Goal: Task Accomplishment & Management: Manage account settings

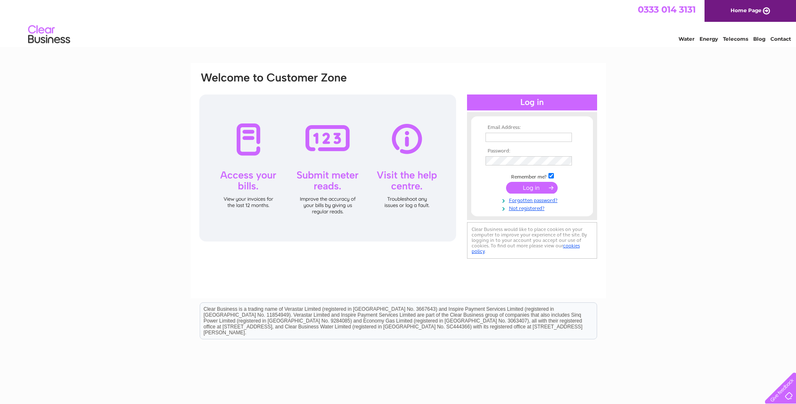
type input "[EMAIL_ADDRESS][DOMAIN_NAME]"
click at [533, 184] on input "submit" at bounding box center [532, 188] width 52 height 12
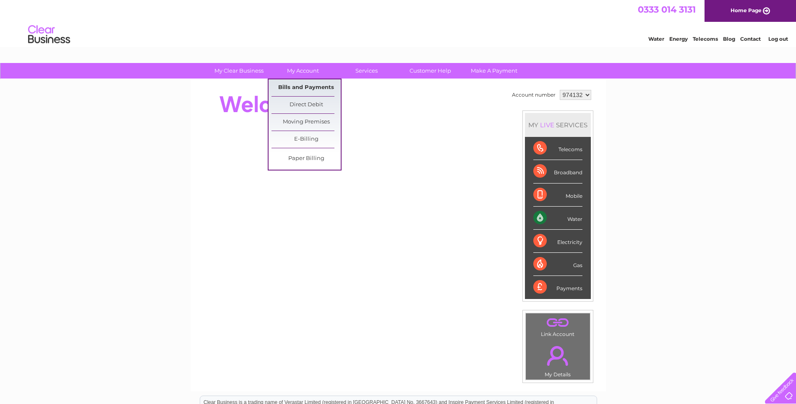
click at [308, 86] on link "Bills and Payments" at bounding box center [305, 87] width 69 height 17
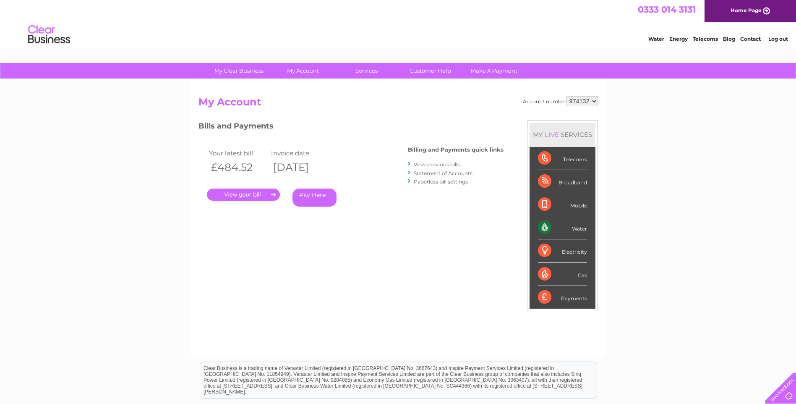
click at [243, 194] on link "." at bounding box center [243, 194] width 73 height 12
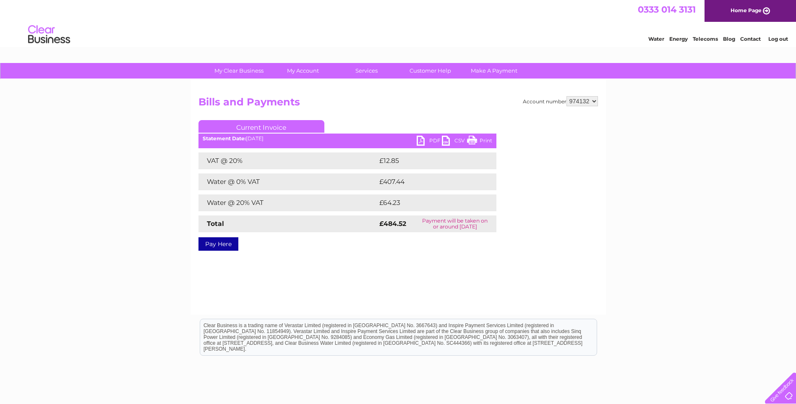
click at [430, 140] on link "PDF" at bounding box center [429, 142] width 25 height 12
